Goal: Book appointment/travel/reservation

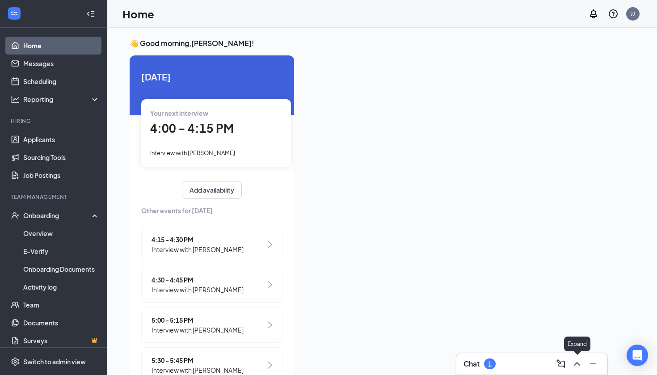
click at [572, 370] on div at bounding box center [576, 364] width 16 height 14
click at [578, 369] on icon "ChevronUp" at bounding box center [577, 364] width 11 height 11
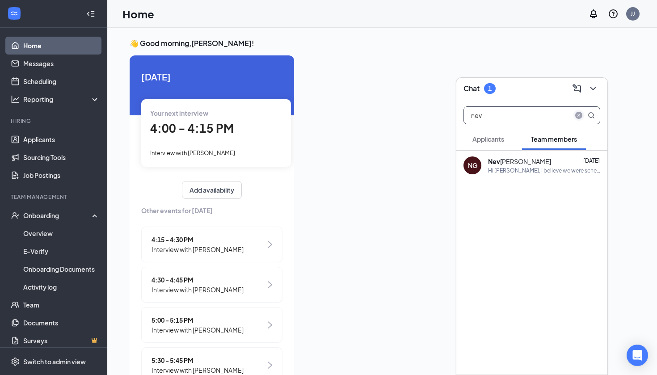
click at [579, 115] on icon "close-circle" at bounding box center [579, 115] width 7 height 7
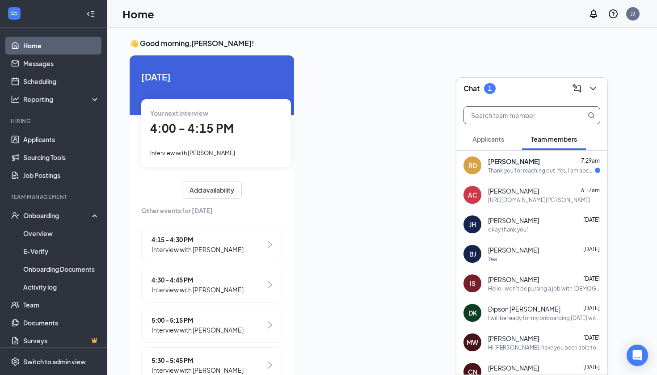
click at [541, 174] on div "Thank you for reaching out. Yes, I am absolutely still interested in working at…" at bounding box center [541, 171] width 107 height 8
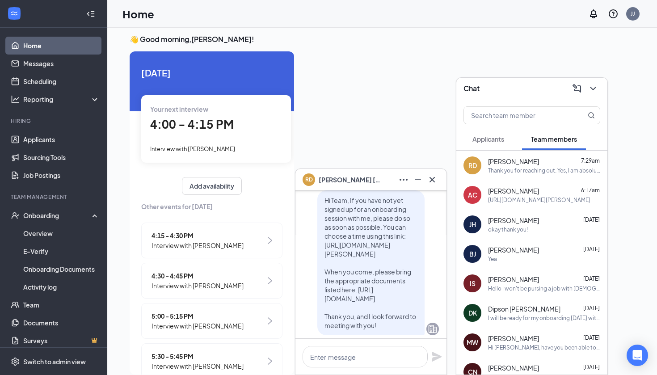
scroll to position [-339, 0]
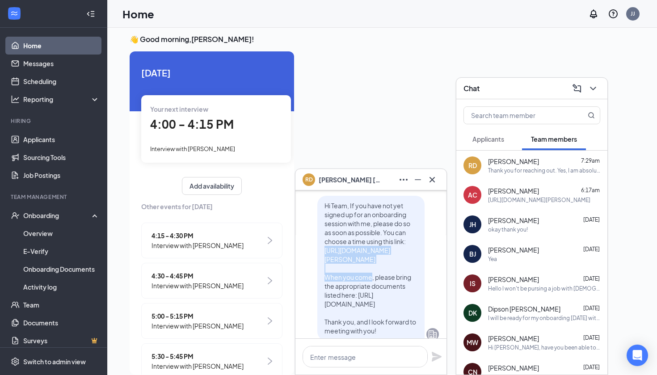
drag, startPoint x: 323, startPoint y: 250, endPoint x: 405, endPoint y: 261, distance: 82.2
click at [405, 261] on div "Hi Team, If you have not yet signed up for an onboarding session with me, pleas…" at bounding box center [371, 268] width 107 height 145
copy span "[URL][DOMAIN_NAME][PERSON_NAME]"
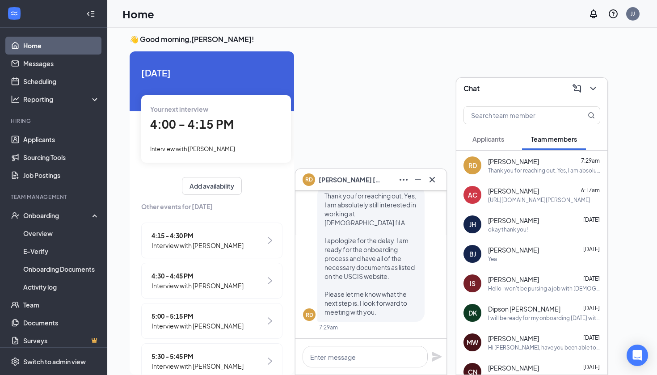
scroll to position [0, 0]
click at [368, 361] on textarea at bounding box center [365, 356] width 125 height 21
paste textarea "[URL][DOMAIN_NAME][PERSON_NAME]"
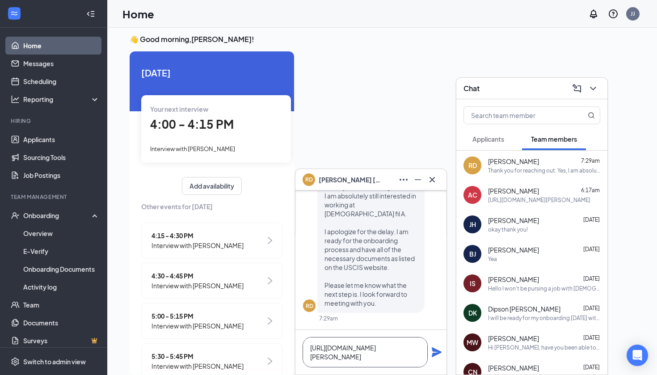
type textarea "[URL][DOMAIN_NAME][PERSON_NAME]"
click at [443, 355] on div "[URL][DOMAIN_NAME][PERSON_NAME]" at bounding box center [371, 352] width 151 height 45
click at [435, 353] on icon "Plane" at bounding box center [437, 352] width 11 height 11
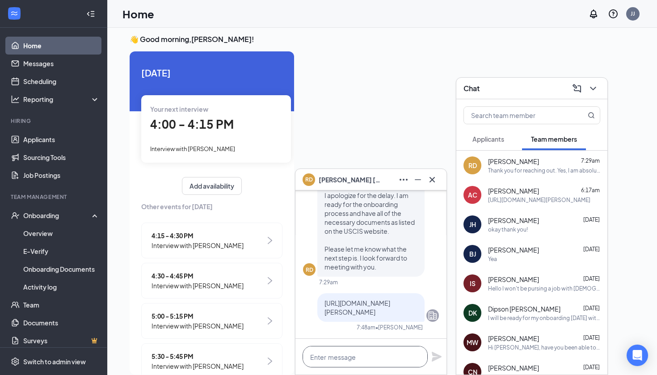
click at [379, 360] on textarea at bounding box center [365, 356] width 125 height 21
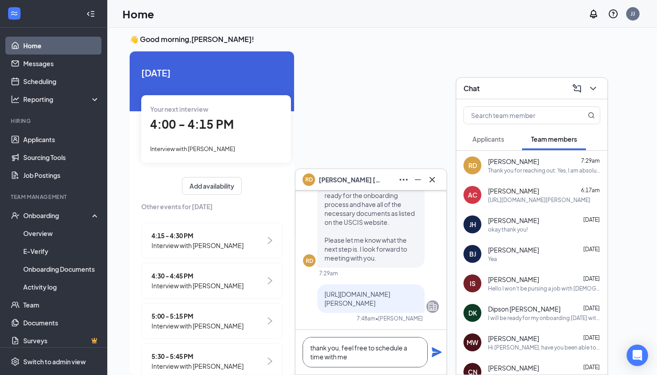
type textarea "thank you, feel free to schedule a time with me"
click at [436, 352] on icon "Plane" at bounding box center [437, 352] width 10 height 10
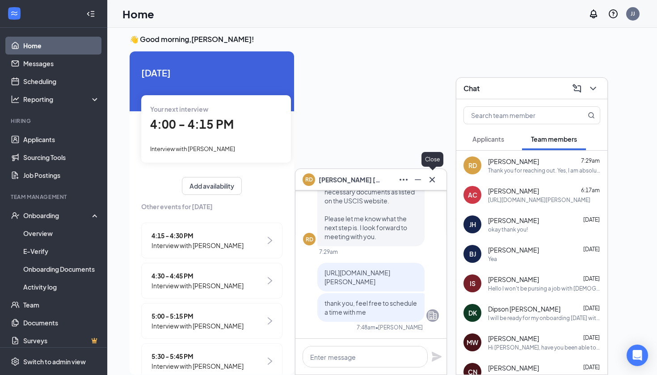
click at [434, 184] on icon "Cross" at bounding box center [432, 179] width 11 height 11
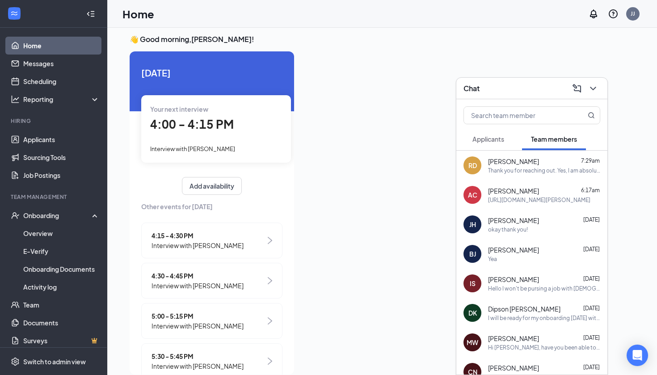
click at [590, 87] on icon "ChevronDown" at bounding box center [593, 88] width 11 height 11
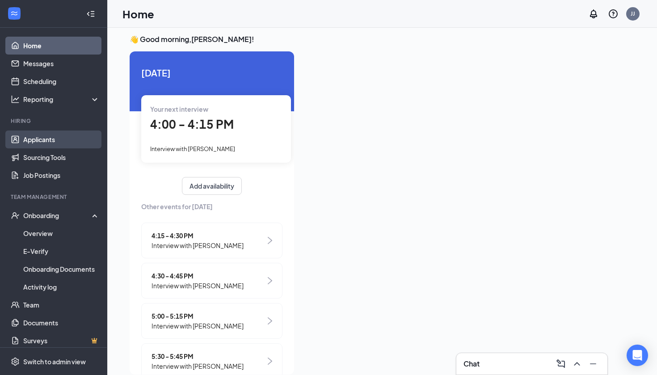
click at [44, 143] on link "Applicants" at bounding box center [61, 140] width 76 height 18
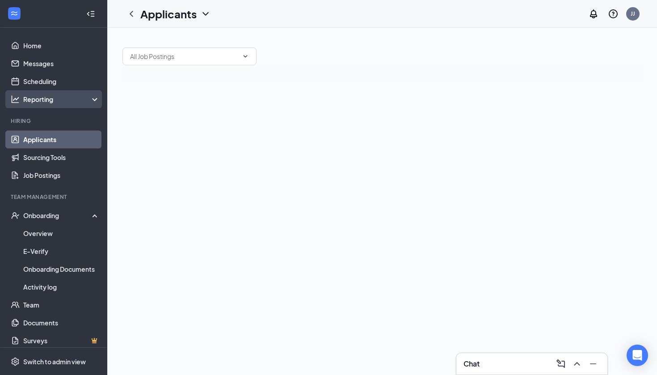
click at [50, 96] on div "Reporting" at bounding box center [61, 99] width 77 height 9
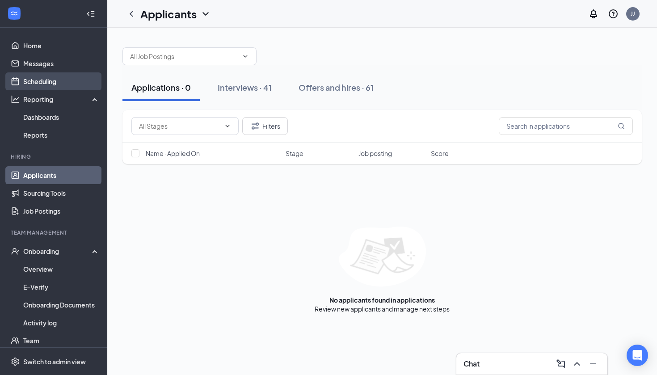
click at [55, 75] on link "Scheduling" at bounding box center [61, 81] width 76 height 18
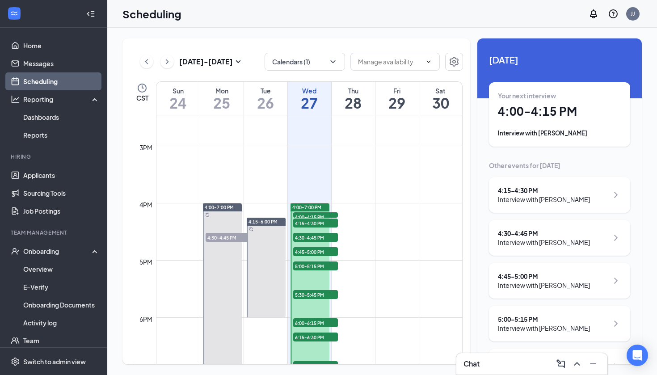
scroll to position [812, 0]
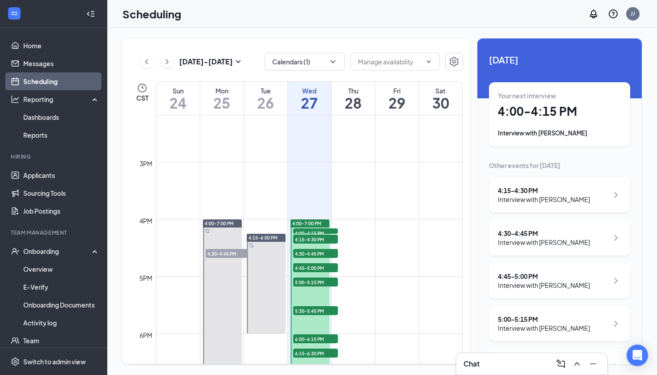
click at [322, 233] on span "4:00-4:15 PM" at bounding box center [315, 233] width 45 height 9
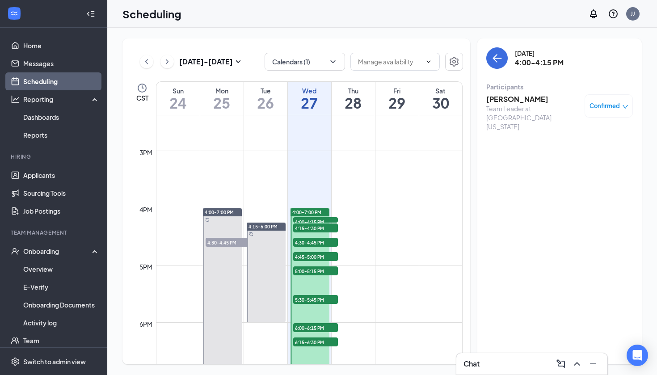
scroll to position [824, 0]
click at [322, 225] on span "4:15-4:30 PM" at bounding box center [315, 227] width 45 height 9
click at [319, 244] on span "4:30-4:45 PM" at bounding box center [315, 241] width 45 height 9
click at [319, 257] on span "4:45-5:00 PM" at bounding box center [315, 256] width 45 height 9
click at [318, 272] on span "5:00-5:15 PM" at bounding box center [315, 270] width 45 height 9
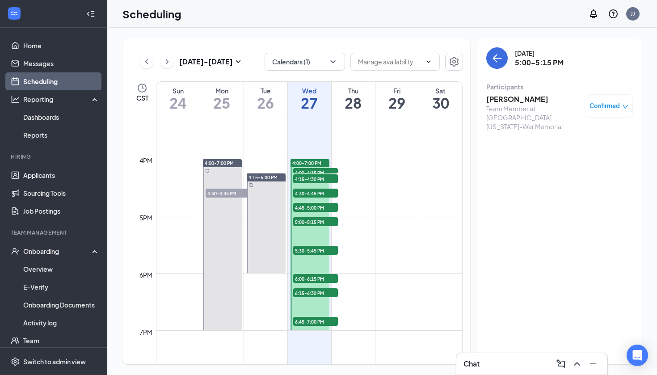
click at [319, 252] on span "5:30-5:45 PM" at bounding box center [315, 250] width 45 height 9
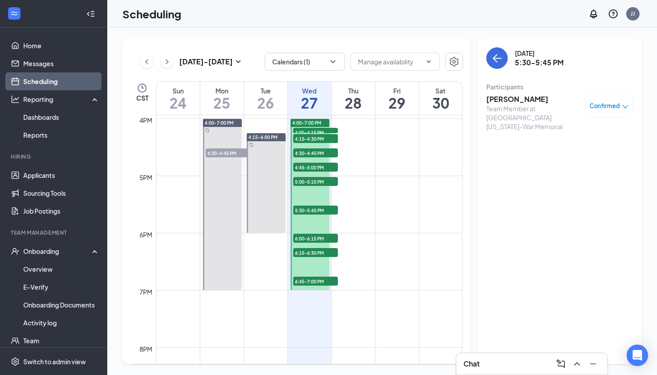
scroll to position [927, 0]
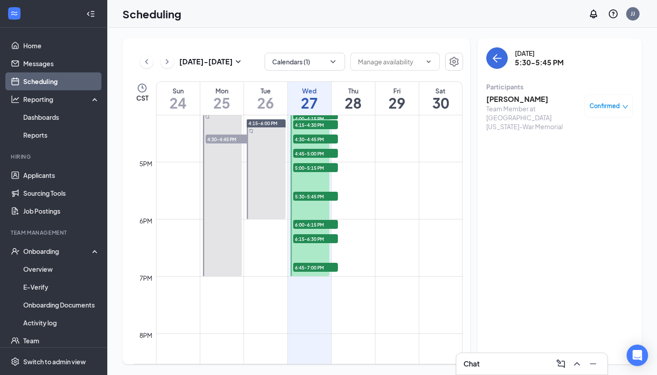
click at [319, 225] on span "6:00-6:15 PM" at bounding box center [315, 224] width 45 height 9
click at [316, 236] on span "6:15-6:30 PM" at bounding box center [315, 238] width 45 height 9
click at [316, 238] on span "6:15-6:30 PM" at bounding box center [315, 238] width 45 height 9
click at [313, 271] on span "6:45-7:00 PM" at bounding box center [315, 267] width 45 height 9
